Goal: Information Seeking & Learning: Learn about a topic

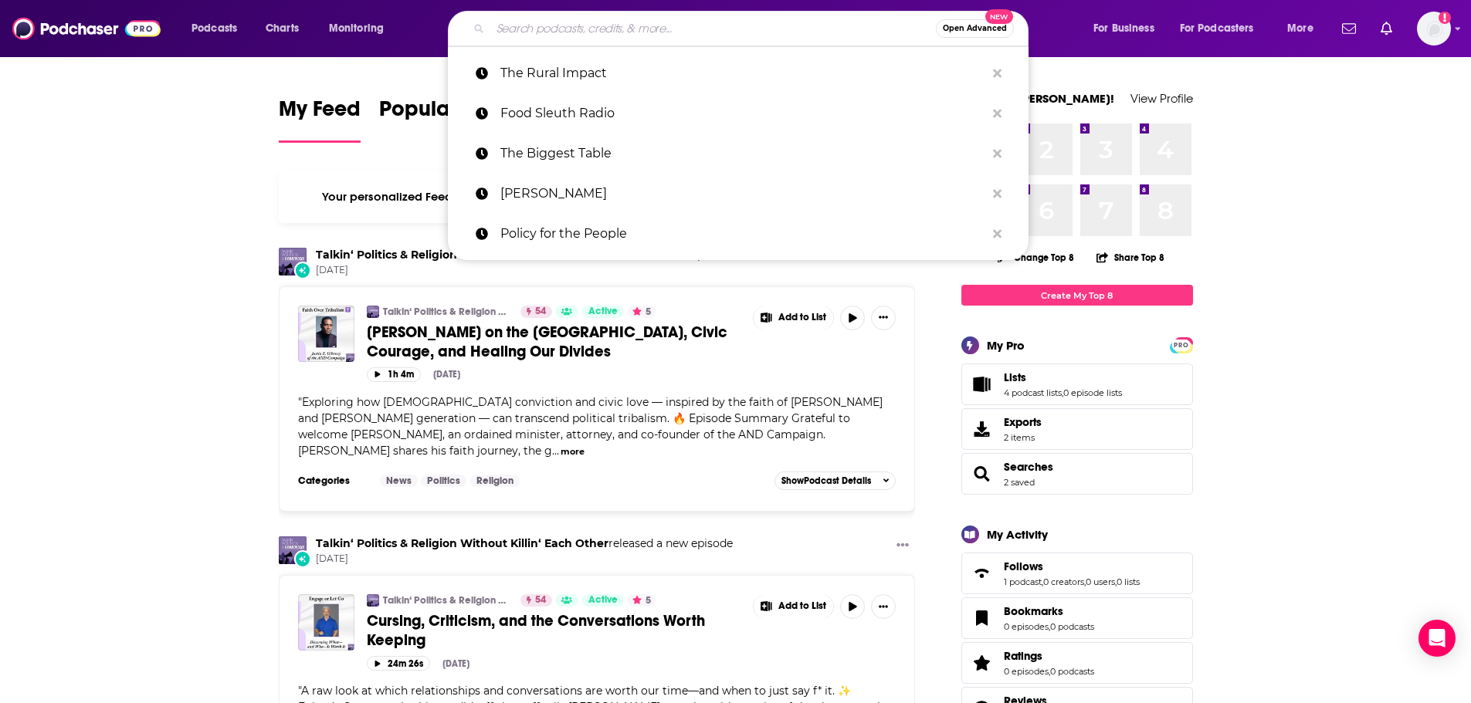
click at [550, 22] on input "Search podcasts, credits, & more..." at bounding box center [712, 28] width 445 height 25
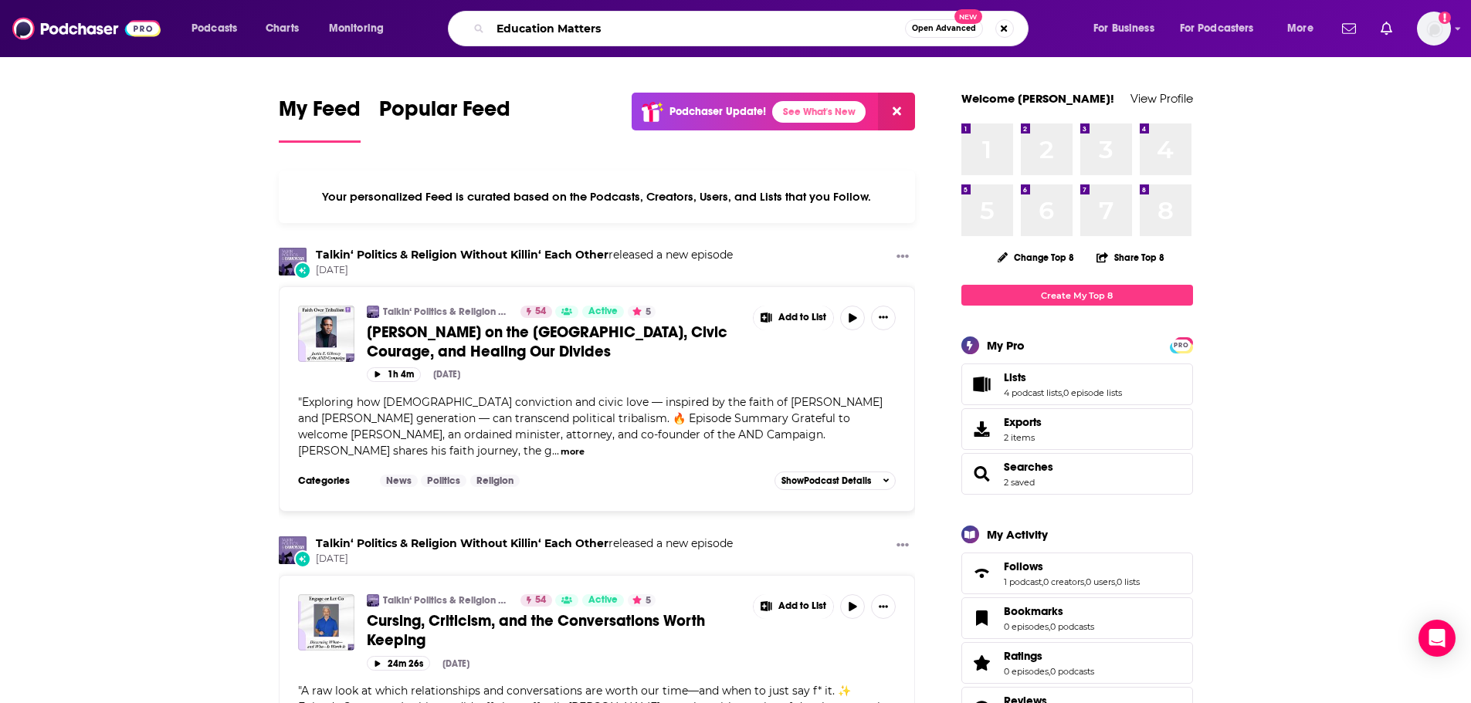
type input "Education Matters"
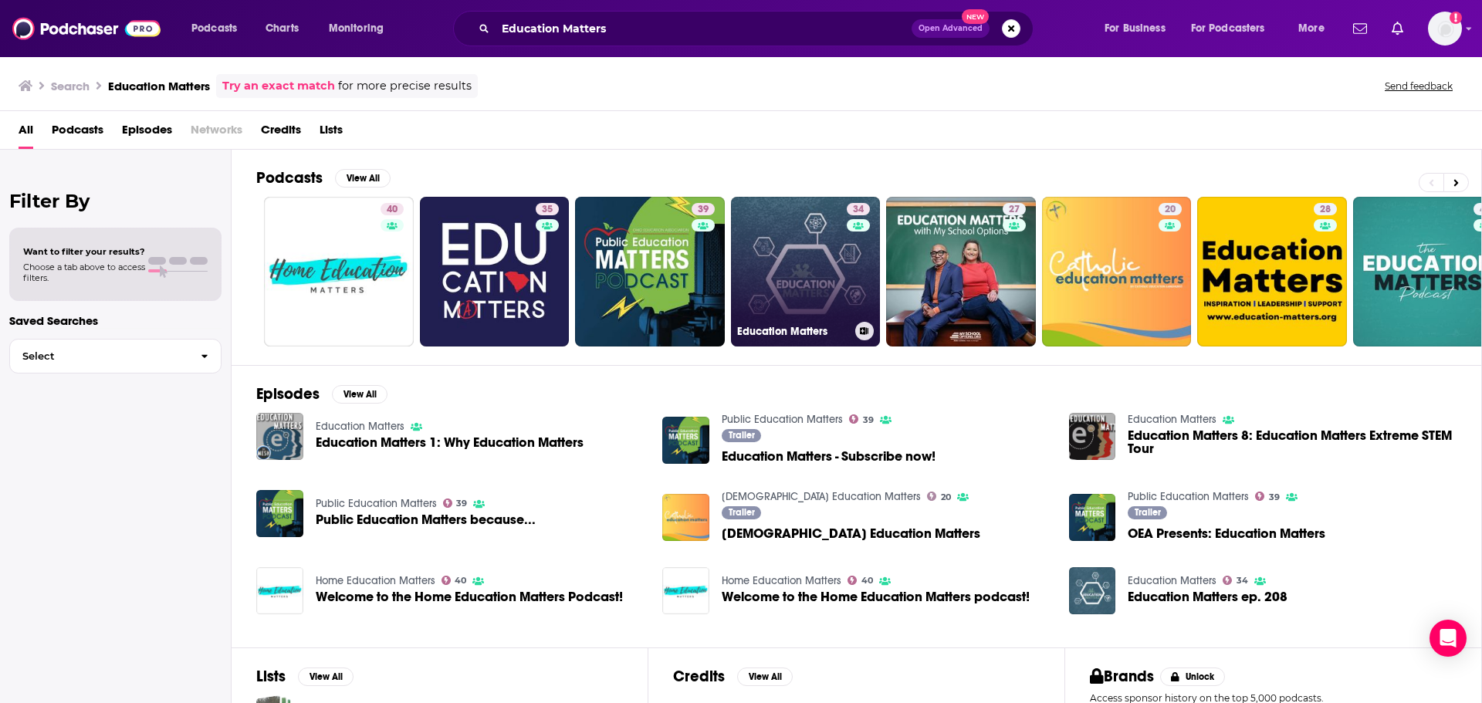
click at [772, 272] on link "34 Education Matters" at bounding box center [806, 272] width 150 height 150
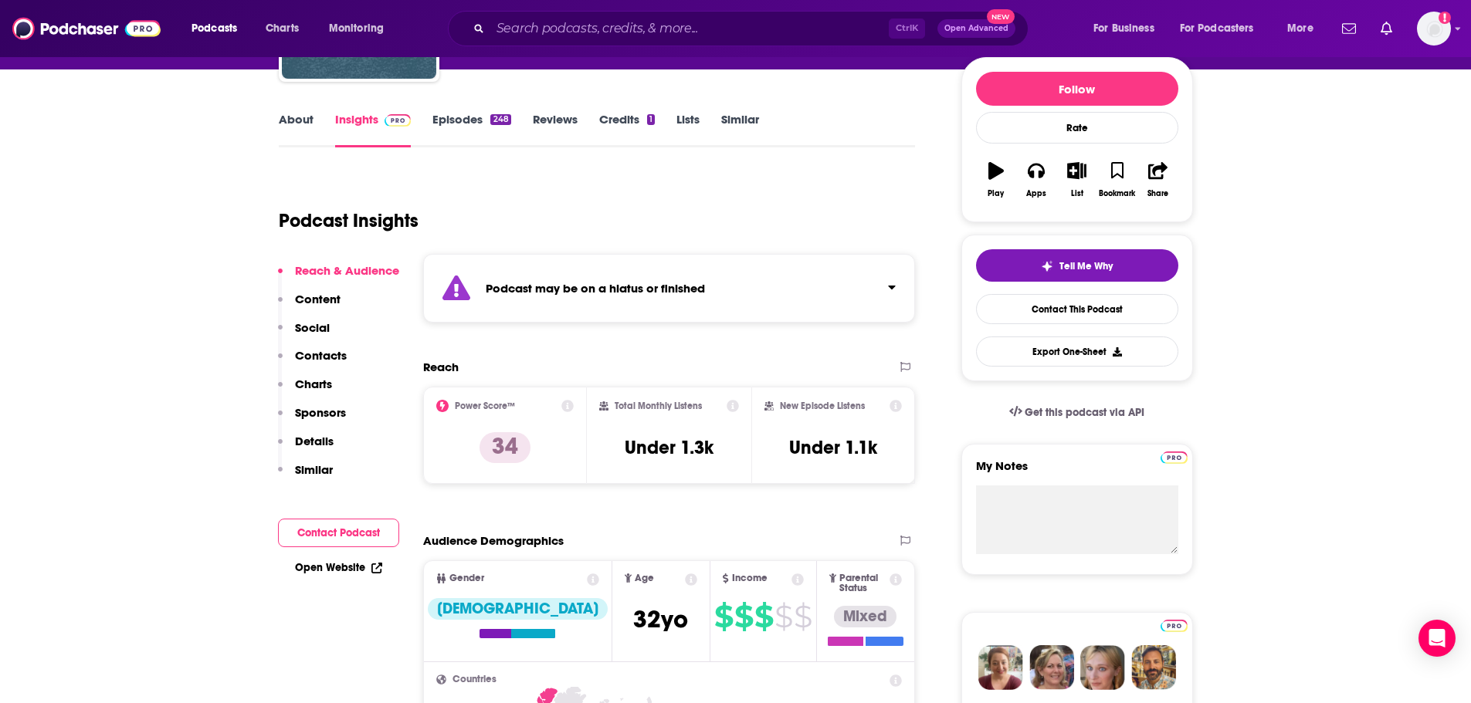
scroll to position [154, 0]
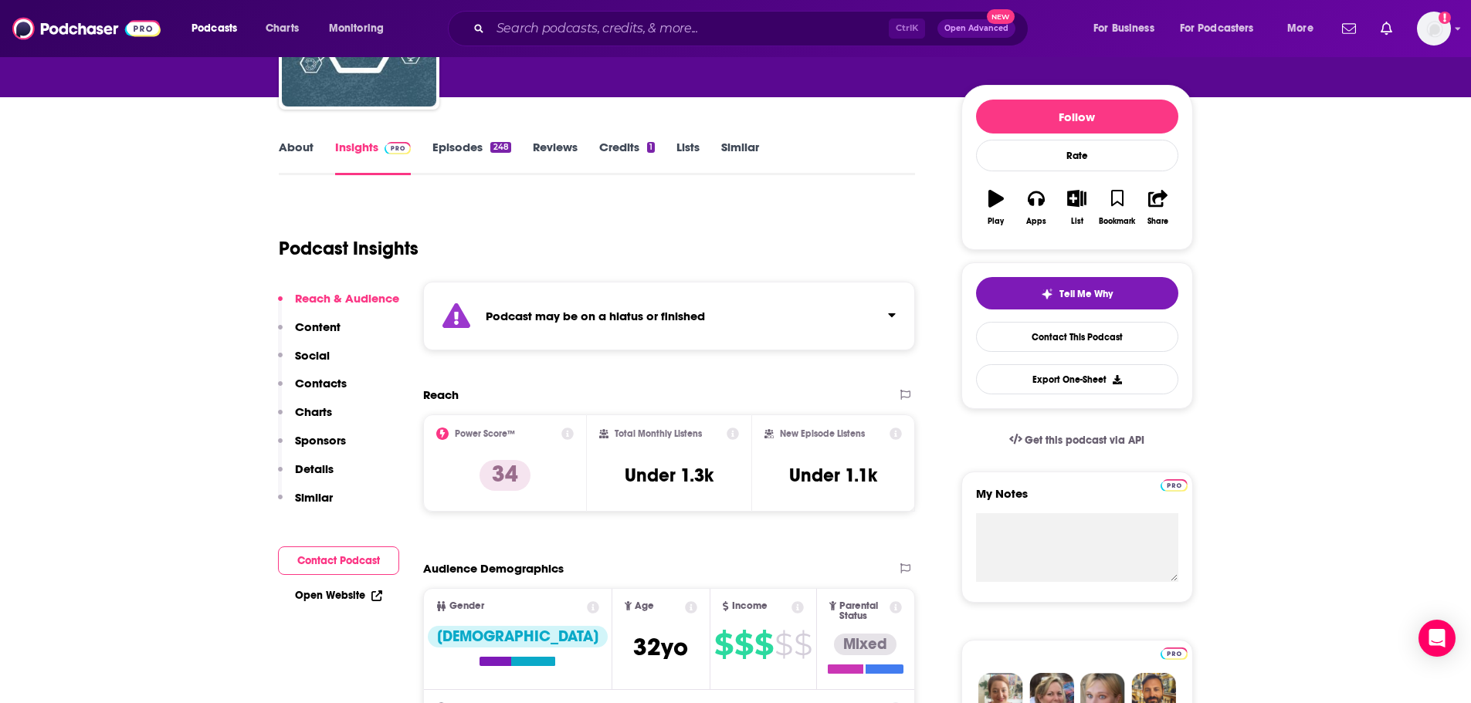
click at [462, 150] on link "Episodes 248" at bounding box center [471, 158] width 78 height 36
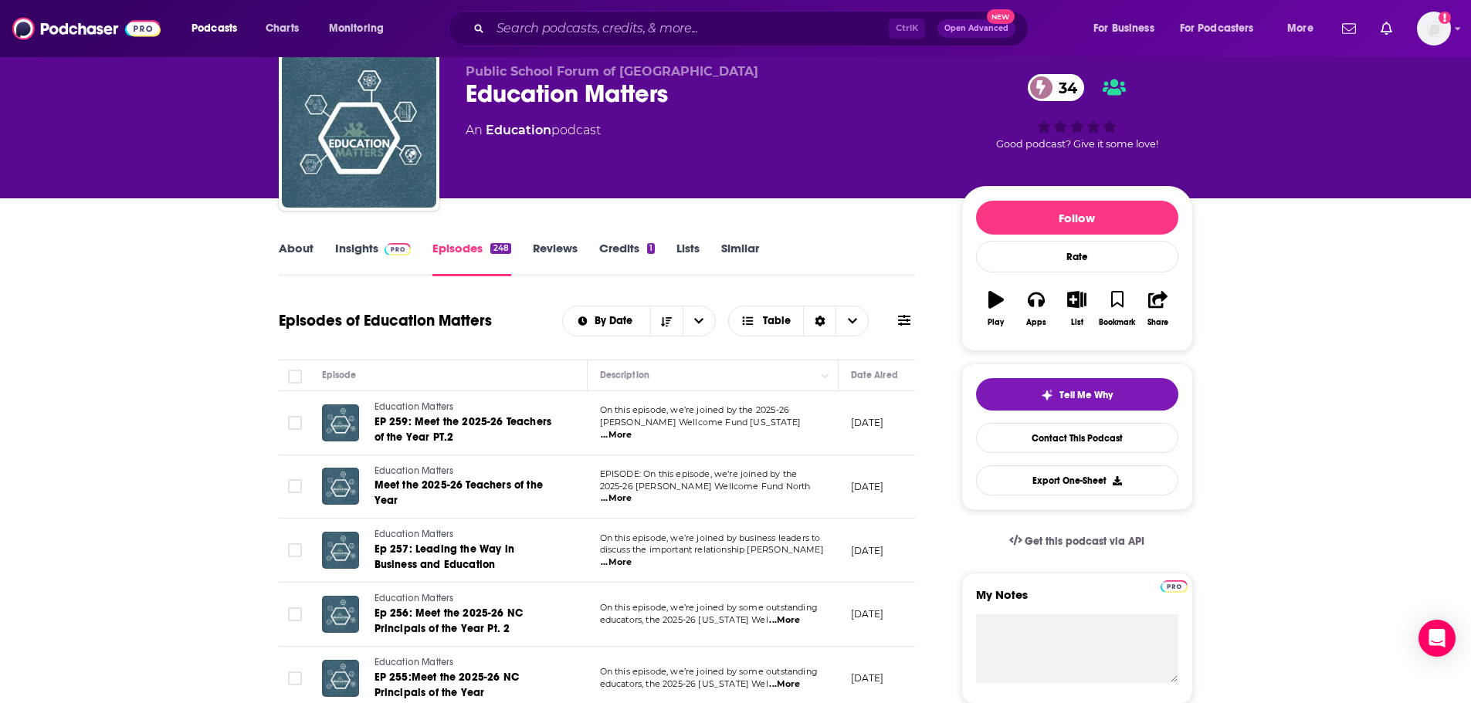
scroll to position [77, 0]
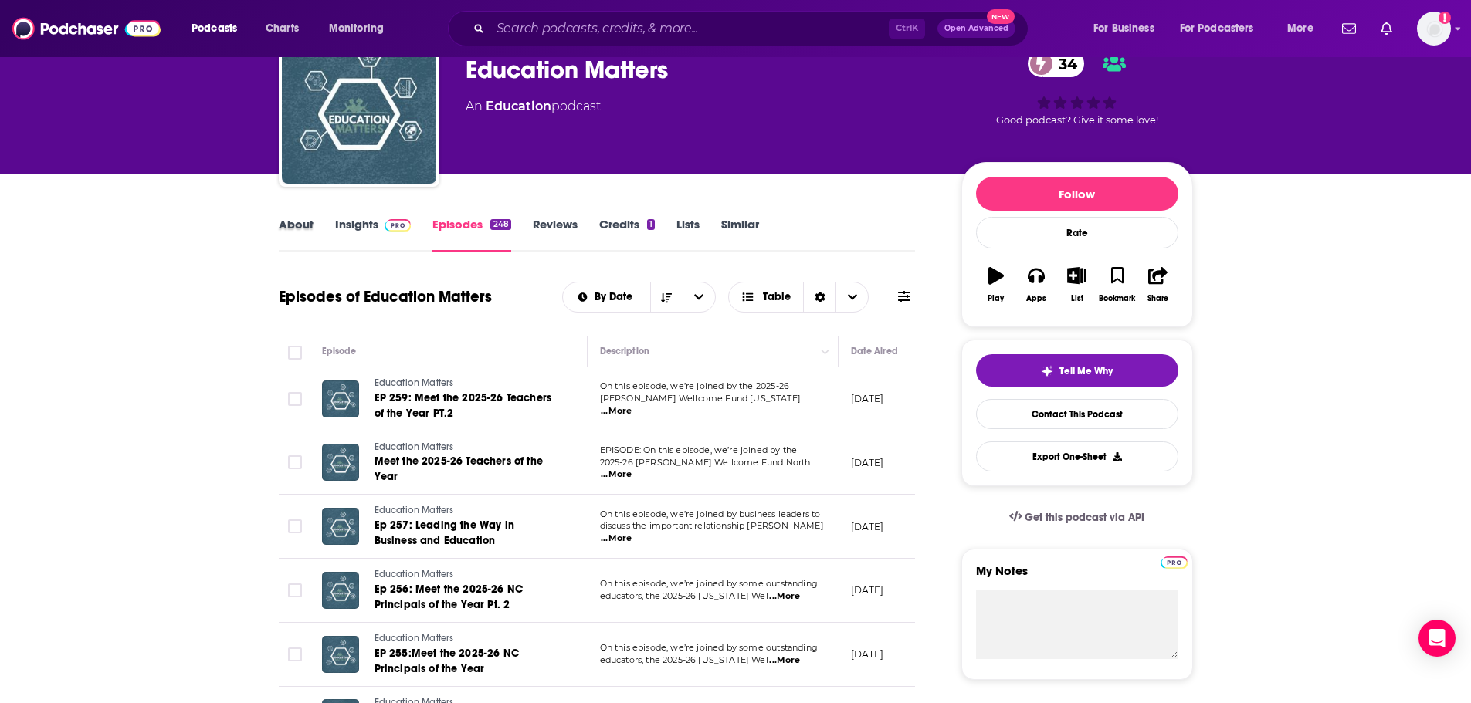
click at [315, 225] on div "About" at bounding box center [307, 235] width 56 height 36
click at [299, 232] on link "About" at bounding box center [296, 235] width 35 height 36
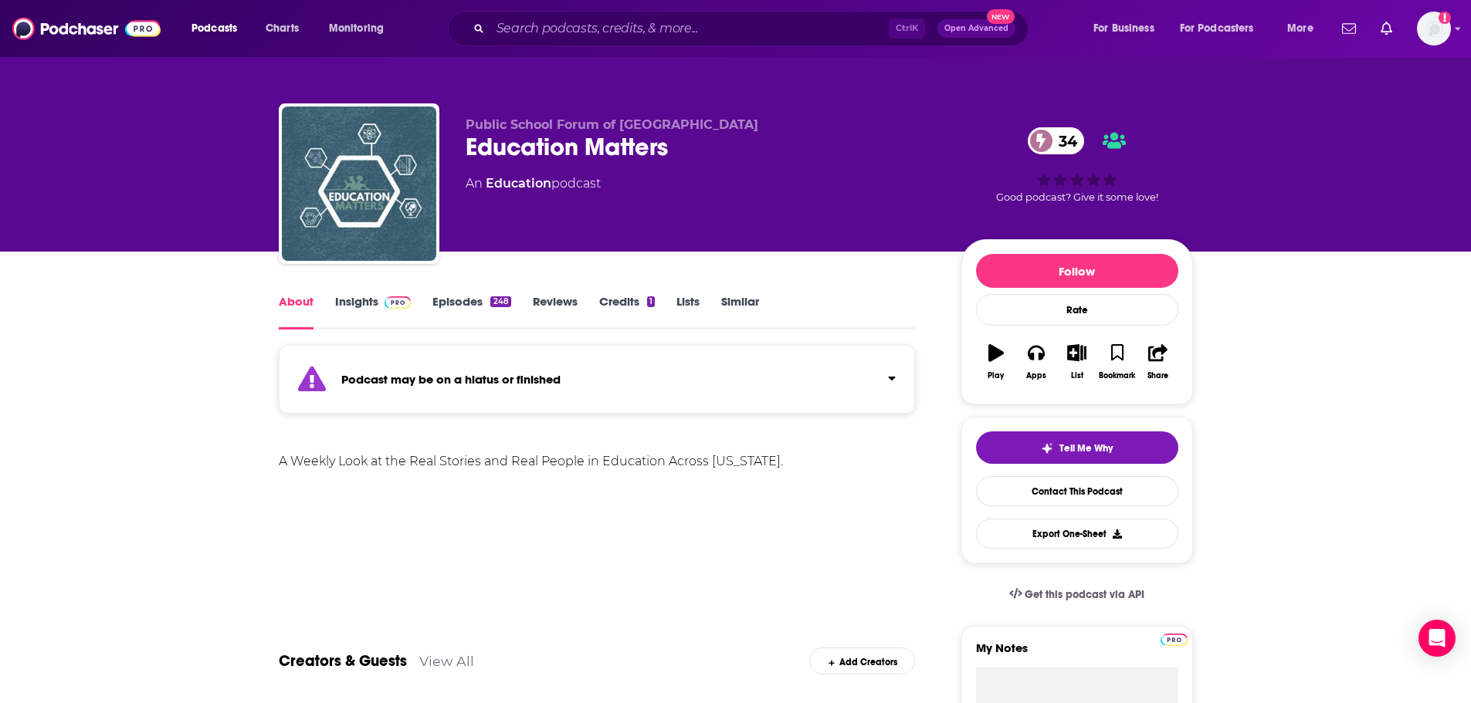
click at [366, 305] on link "Insights" at bounding box center [373, 312] width 76 height 36
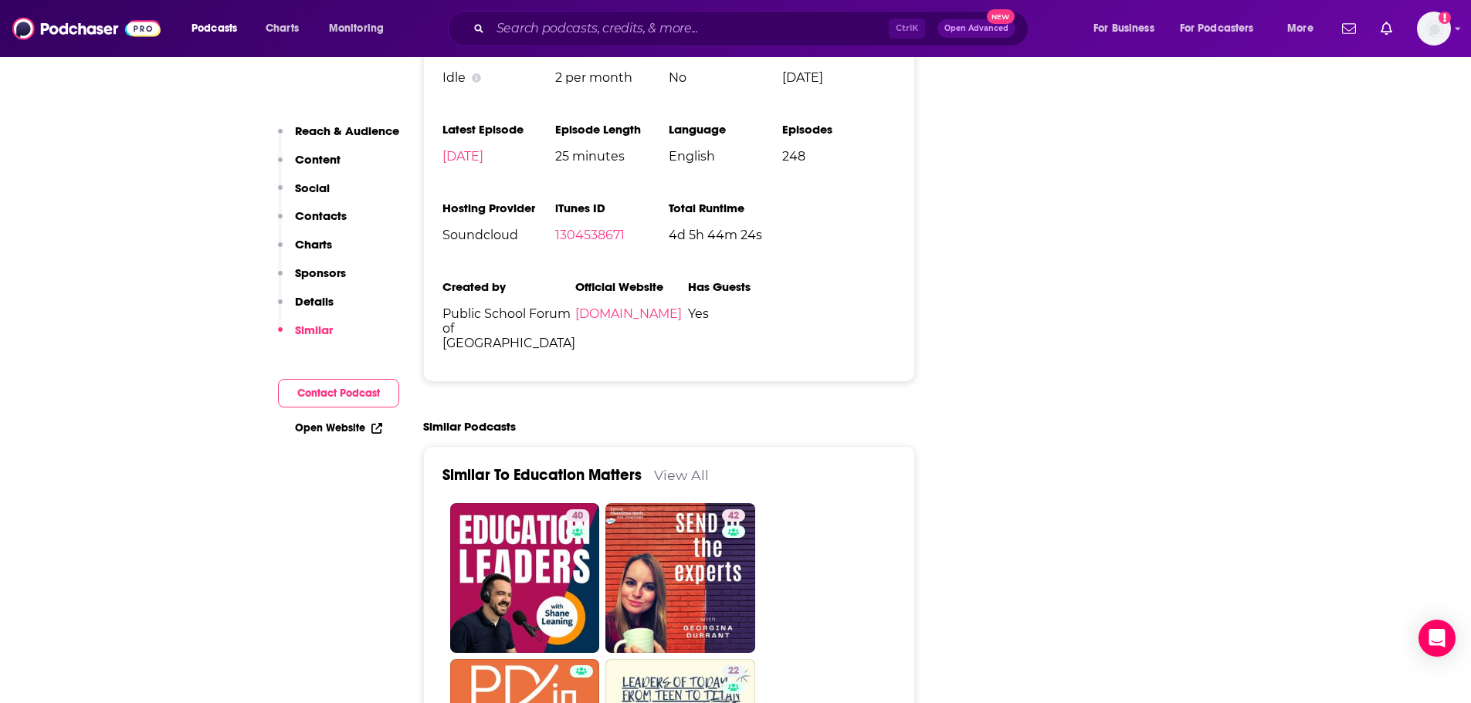
scroll to position [2393, 0]
